Goal: Task Accomplishment & Management: Manage account settings

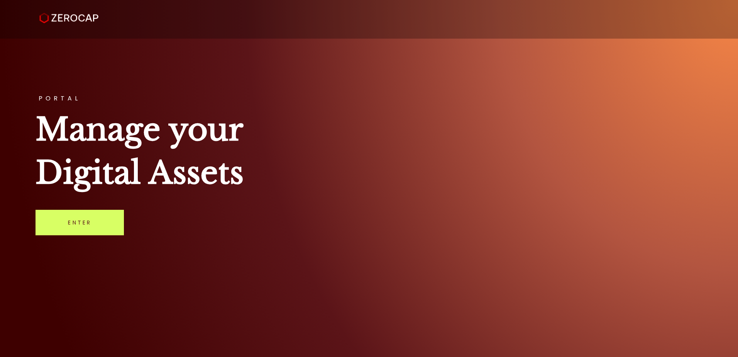
click at [531, 191] on h1 "Manage your Digital Assets" at bounding box center [369, 151] width 667 height 86
click at [99, 220] on link "Enter" at bounding box center [80, 222] width 88 height 25
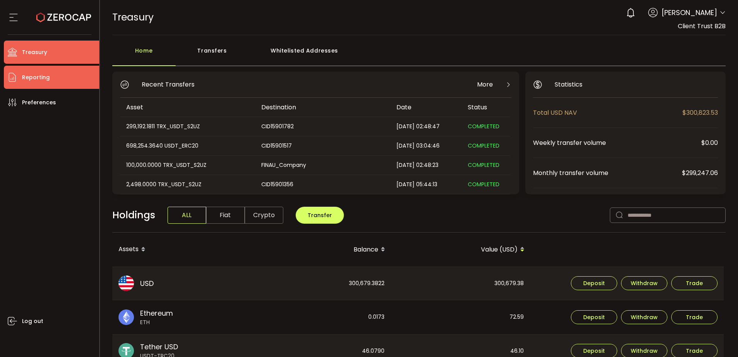
click at [60, 78] on li "Reporting" at bounding box center [51, 77] width 95 height 23
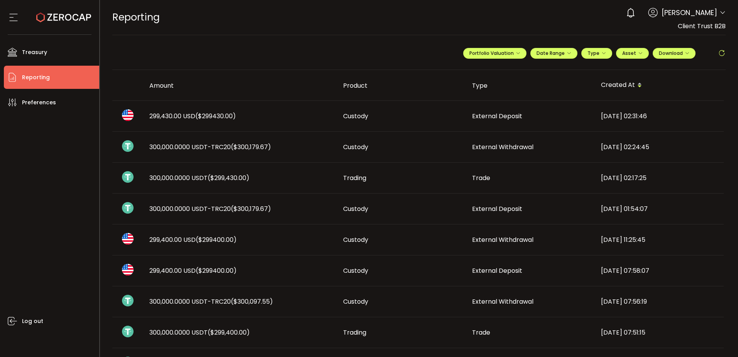
click at [343, 149] on span "Custody" at bounding box center [355, 146] width 25 height 9
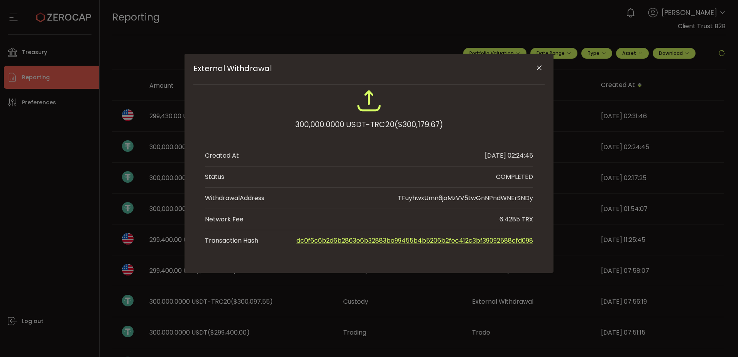
click at [543, 66] on icon "Close" at bounding box center [539, 68] width 8 height 8
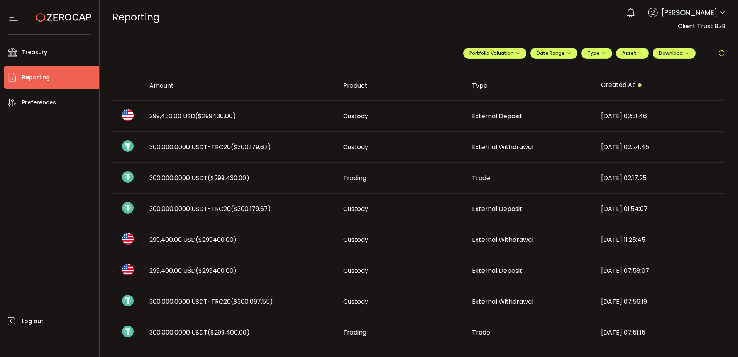
click at [238, 209] on span "($300,179.67)" at bounding box center [251, 208] width 40 height 9
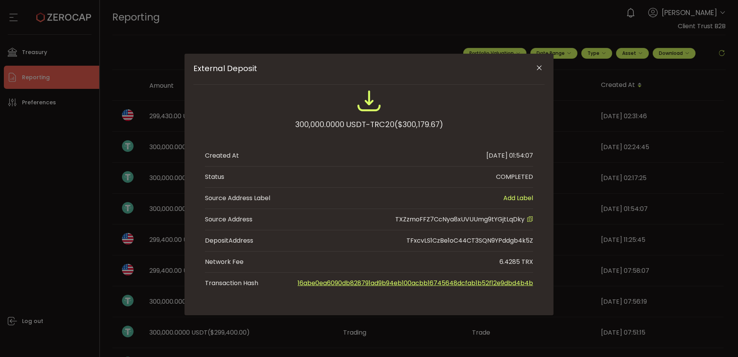
click at [539, 67] on icon "Close" at bounding box center [539, 68] width 8 height 8
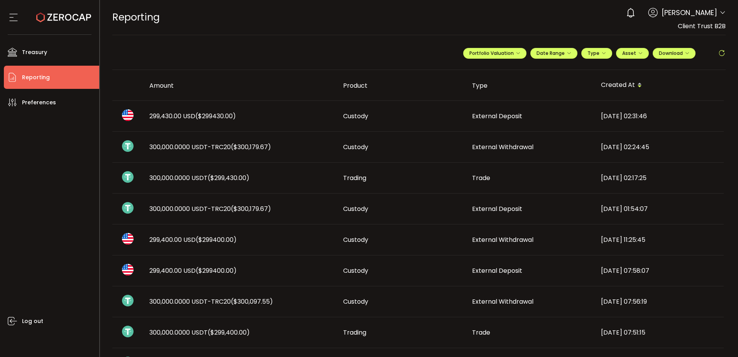
click at [430, 173] on div "Trading" at bounding box center [401, 177] width 129 height 9
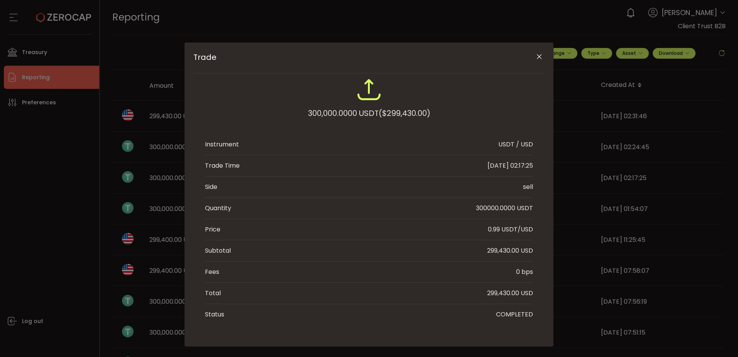
scroll to position [20, 0]
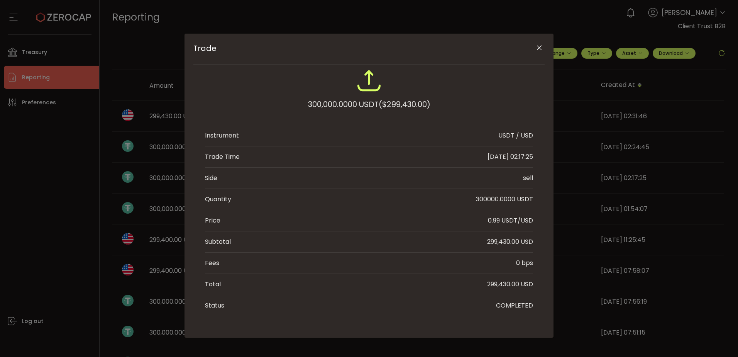
click at [501, 239] on div "299,430.00 USD" at bounding box center [510, 241] width 46 height 9
copy div "299,430.00 USD"
drag, startPoint x: 513, startPoint y: 243, endPoint x: 504, endPoint y: 242, distance: 8.5
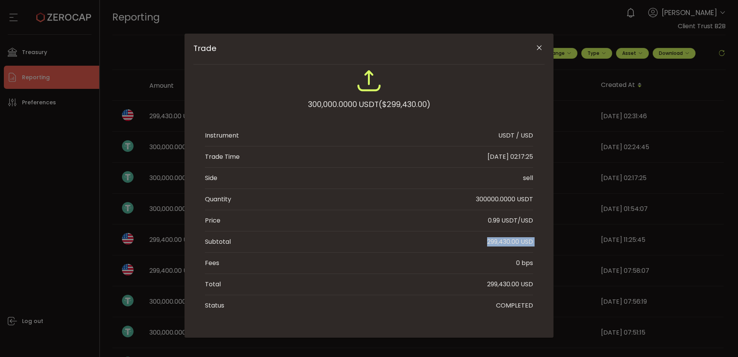
click at [504, 244] on div "299,430.00 USD" at bounding box center [510, 241] width 46 height 9
click at [504, 242] on div "299,430.00 USD" at bounding box center [510, 241] width 46 height 9
copy div "299,430.00"
click at [538, 48] on icon "Close" at bounding box center [539, 48] width 8 height 8
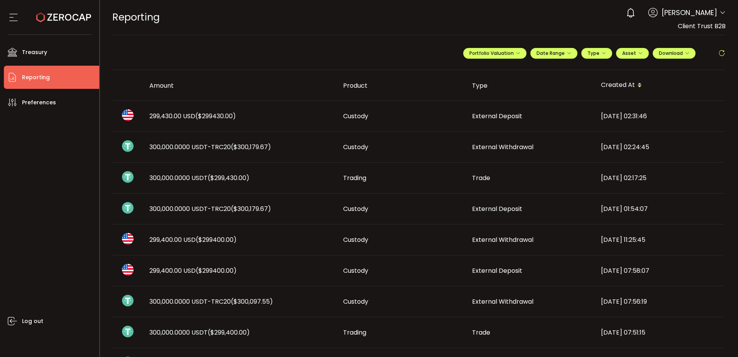
click at [284, 208] on div "300,000.0000 USDT-TRC20 ($300,179.67)" at bounding box center [240, 208] width 194 height 9
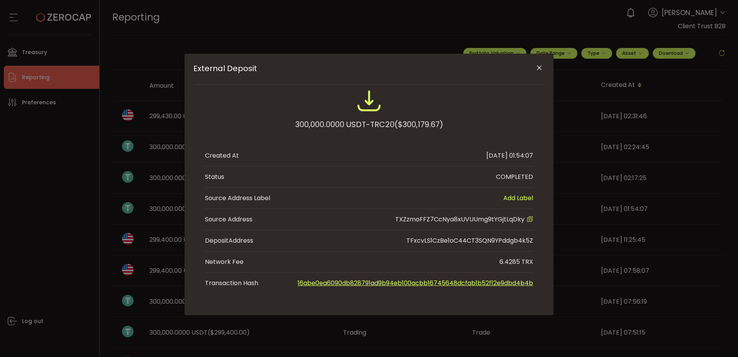
scroll to position [0, 0]
click at [472, 220] on span "TXZzmoFFZ7CcNya8xUVUUmg9tYGjtLqDky" at bounding box center [459, 219] width 129 height 9
copy span "TXZzmoFFZ7CcNya8xUVUUmg9tYGjtLqDky"
click at [542, 65] on icon "Close" at bounding box center [539, 68] width 8 height 8
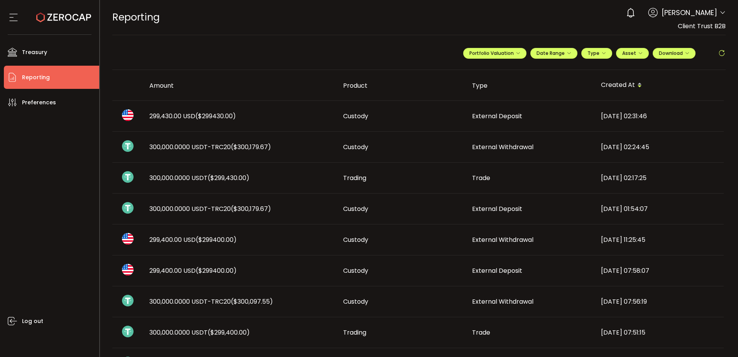
click at [378, 145] on div "Custody" at bounding box center [401, 146] width 129 height 9
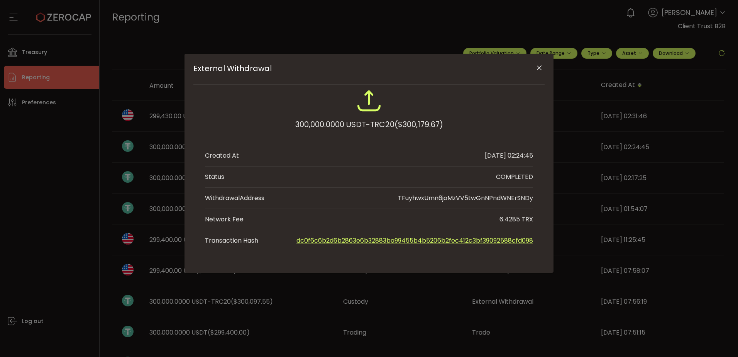
drag, startPoint x: 540, startPoint y: 67, endPoint x: 538, endPoint y: 76, distance: 9.0
click at [540, 67] on icon "Close" at bounding box center [539, 68] width 8 height 8
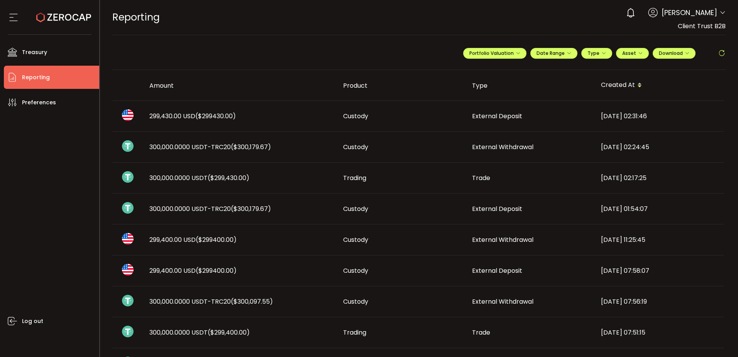
click at [491, 183] on td "Trade" at bounding box center [530, 177] width 129 height 31
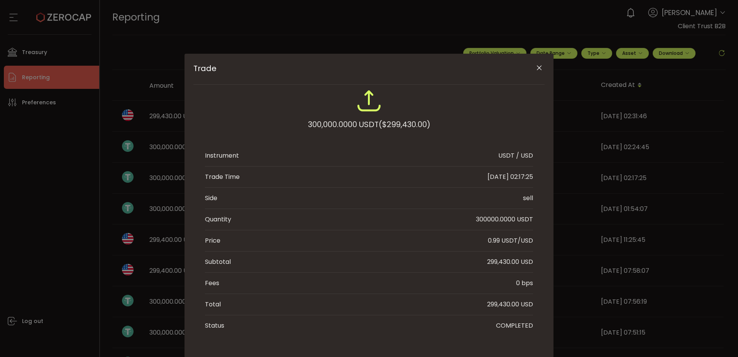
click at [503, 262] on div "299,430.00 USD" at bounding box center [510, 261] width 46 height 9
copy div "299,430.00"
click at [43, 163] on div "Trade 300,000.0000 USDT ($299,430.00) Instrument USDT / USD Trade Time [DATE] 0…" at bounding box center [369, 178] width 738 height 357
click at [43, 63] on div "Trade 300,000.0000 USDT ($299,430.00) Instrument USDT / USD Trade Time [DATE] 0…" at bounding box center [369, 178] width 738 height 357
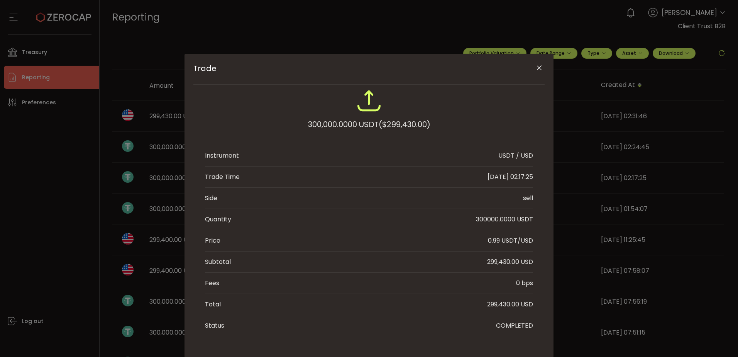
click at [47, 52] on div "Trade 300,000.0000 USDT ($299,430.00) Instrument USDT / USD Trade Time [DATE] 0…" at bounding box center [369, 178] width 738 height 357
click at [537, 71] on icon "Close" at bounding box center [539, 68] width 8 height 8
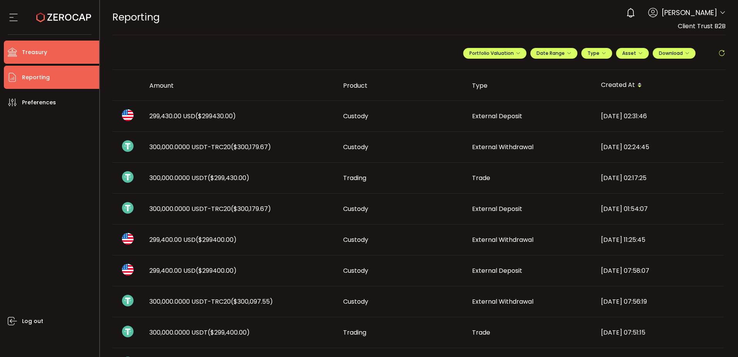
click at [73, 54] on li "Treasury" at bounding box center [51, 52] width 95 height 23
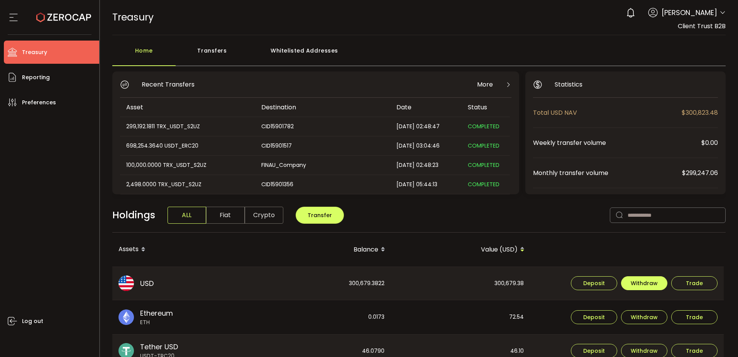
click at [660, 288] on button "Withdraw" at bounding box center [644, 283] width 46 height 14
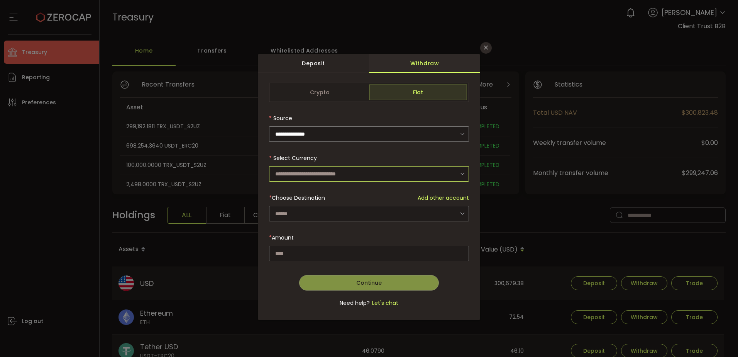
click at [303, 174] on input "dialog" at bounding box center [369, 173] width 200 height 15
click at [308, 189] on li "US Dollar (USD)" at bounding box center [370, 194] width 202 height 13
type input "**********"
click at [316, 218] on div "dialog" at bounding box center [369, 199] width 200 height 233
click at [322, 212] on input "dialog" at bounding box center [369, 213] width 200 height 15
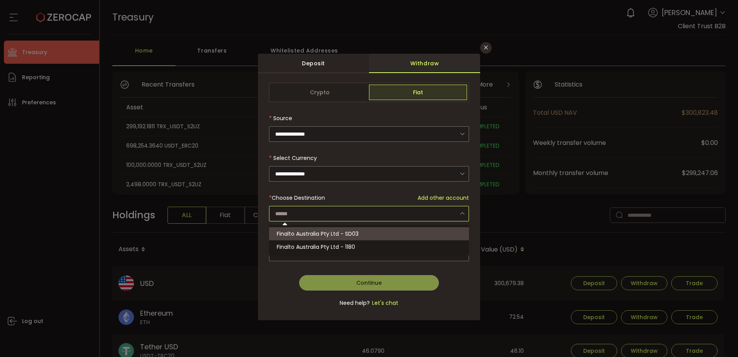
click at [324, 233] on span "Finalto Australia Pty Ltd - SD03" at bounding box center [318, 234] width 82 height 8
type input "**********"
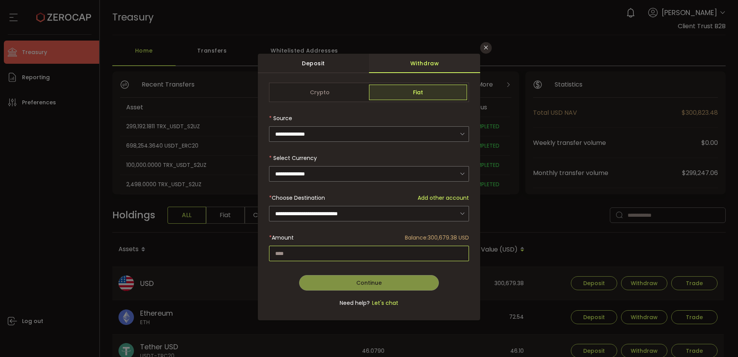
click at [332, 255] on input "dialog" at bounding box center [369, 252] width 200 height 15
paste input "*********"
type input "*********"
click at [358, 281] on span "Continue" at bounding box center [368, 283] width 25 height 8
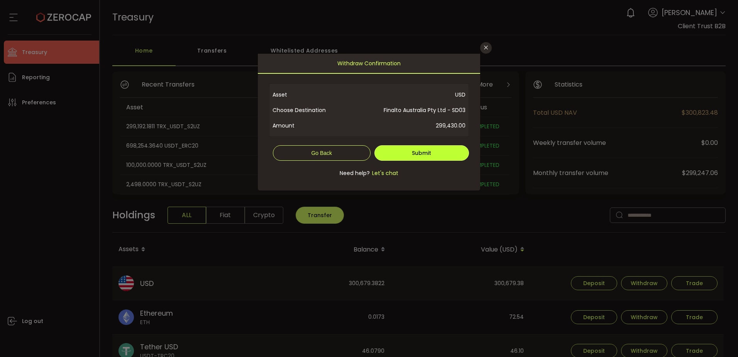
click at [414, 150] on span "Submit" at bounding box center [421, 153] width 19 height 8
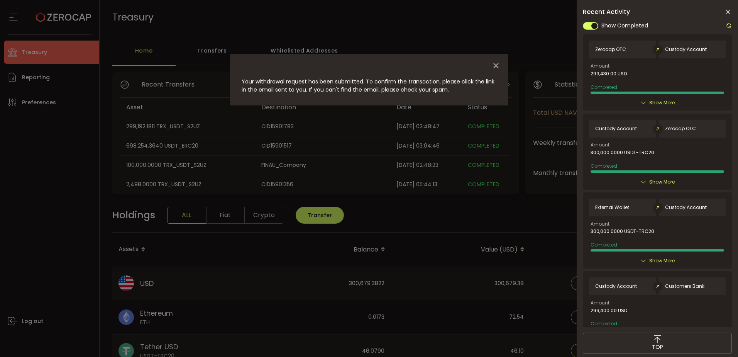
click at [501, 65] on div "dialog" at bounding box center [369, 64] width 278 height 20
drag, startPoint x: 500, startPoint y: 69, endPoint x: 495, endPoint y: 68, distance: 4.7
click at [498, 68] on div "dialog" at bounding box center [369, 64] width 278 height 20
click at [495, 68] on icon "Close" at bounding box center [496, 65] width 8 height 8
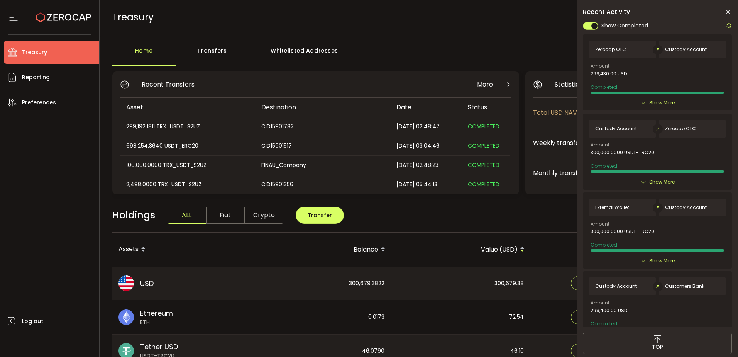
click at [729, 15] on icon at bounding box center [728, 12] width 8 height 8
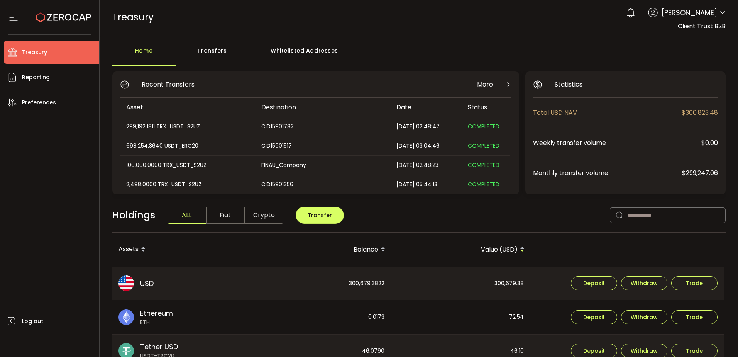
click at [538, 36] on main "**********" at bounding box center [419, 337] width 638 height 604
